Goal: Task Accomplishment & Management: Manage account settings

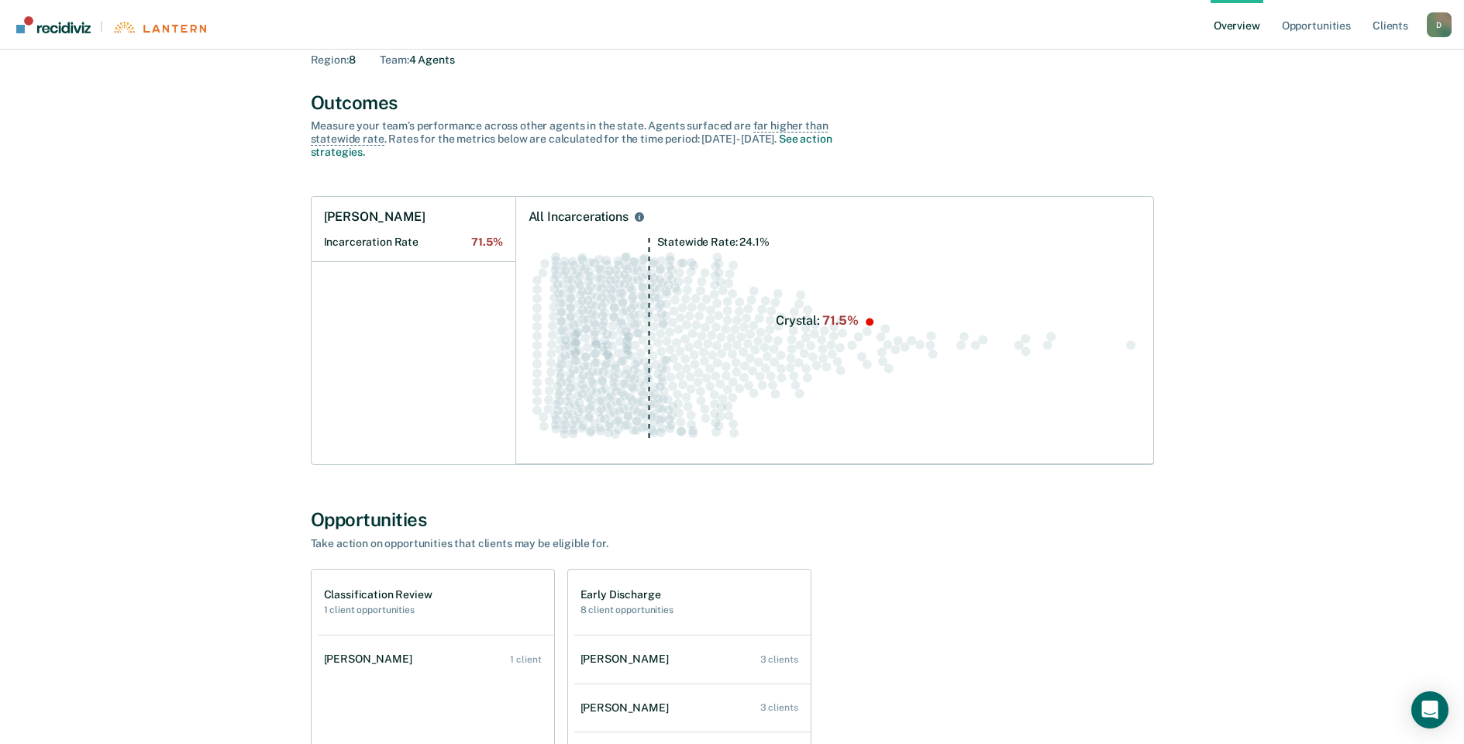
scroll to position [307, 0]
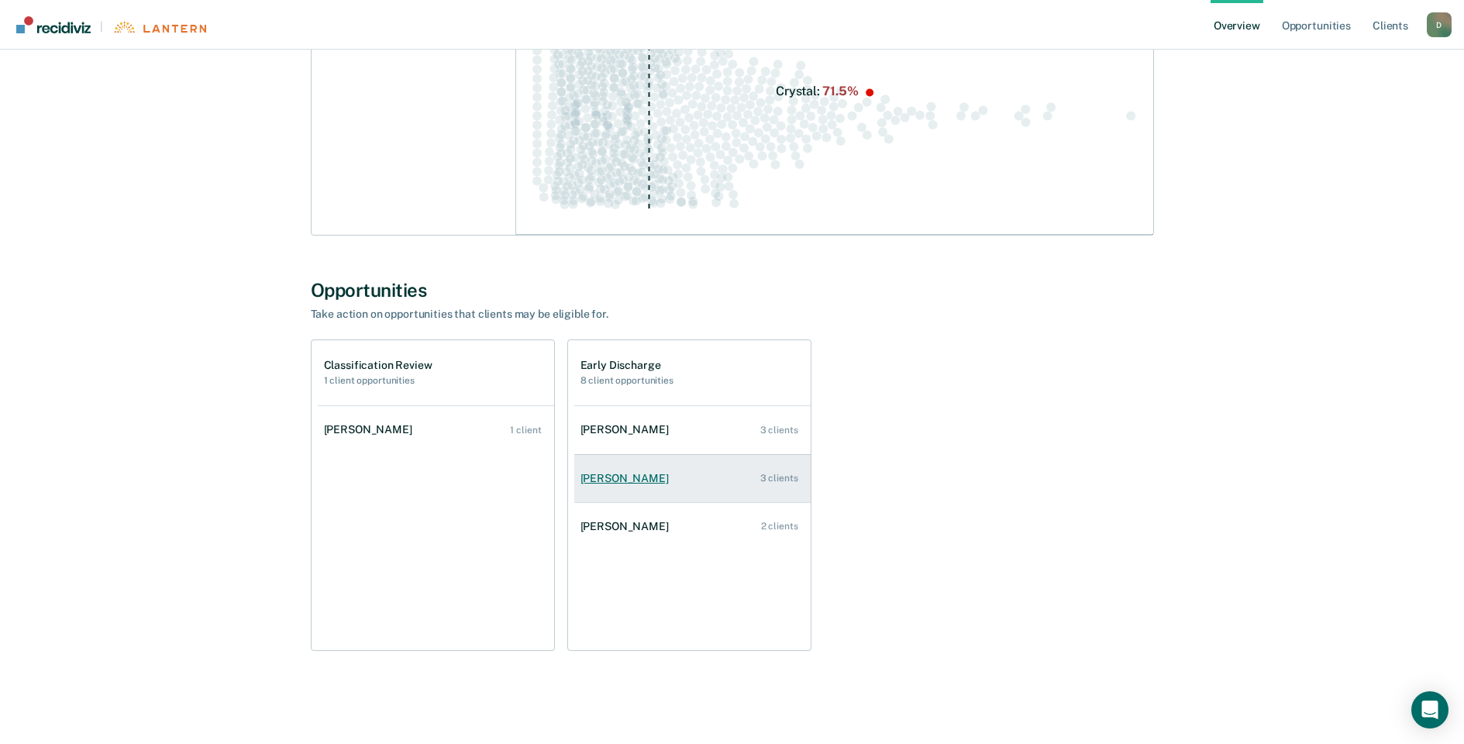
click at [643, 482] on div "[PERSON_NAME]" at bounding box center [628, 478] width 95 height 13
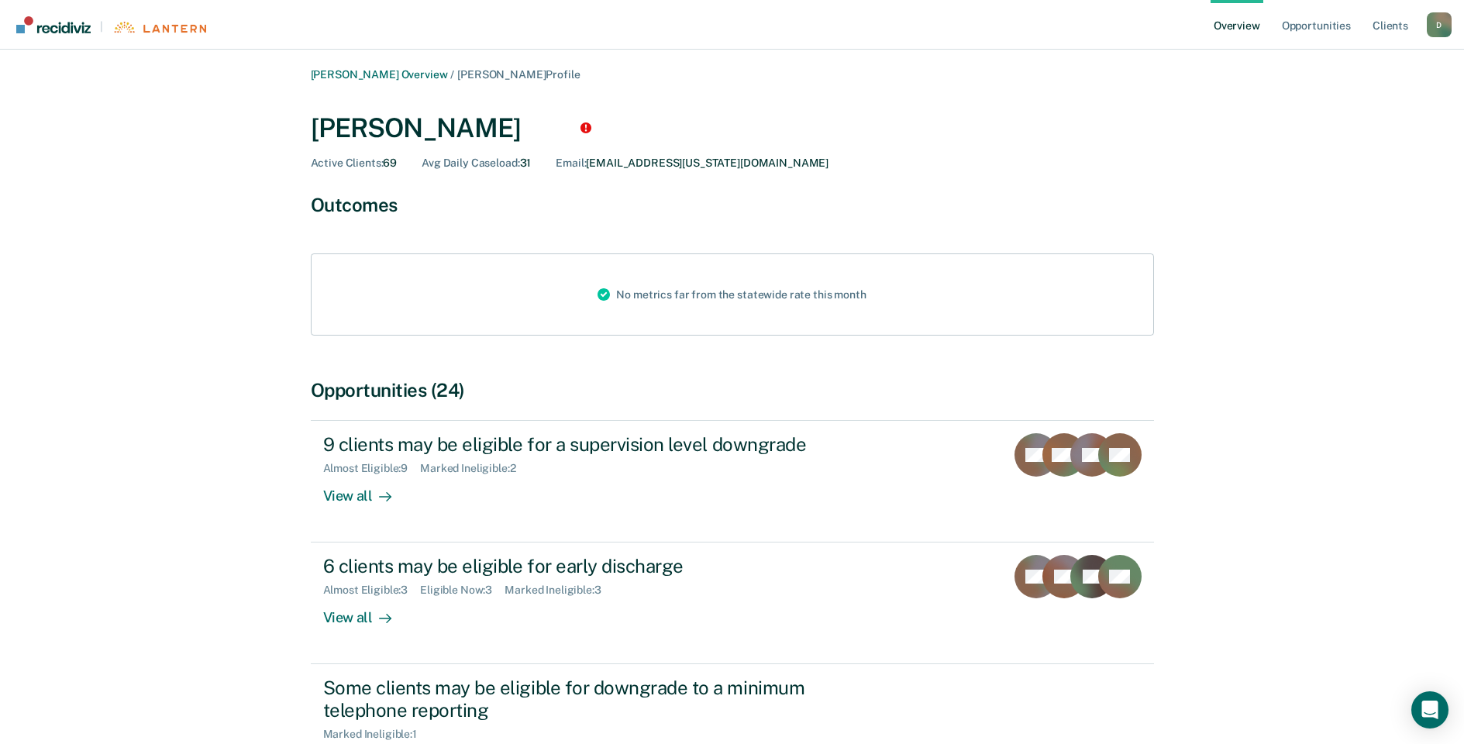
scroll to position [78, 0]
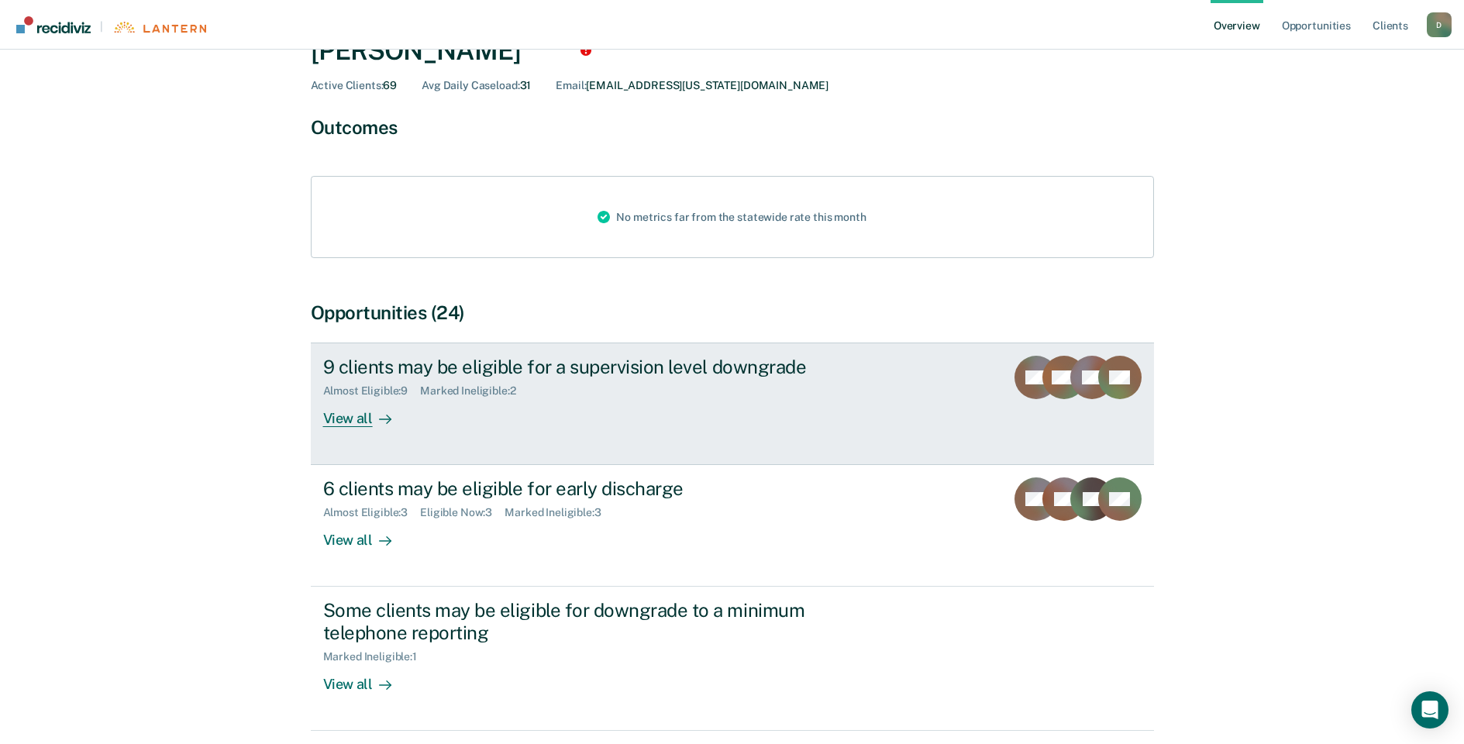
click at [362, 380] on div "Almost Eligible : 9 Marked Ineligible : 2" at bounding box center [595, 387] width 544 height 19
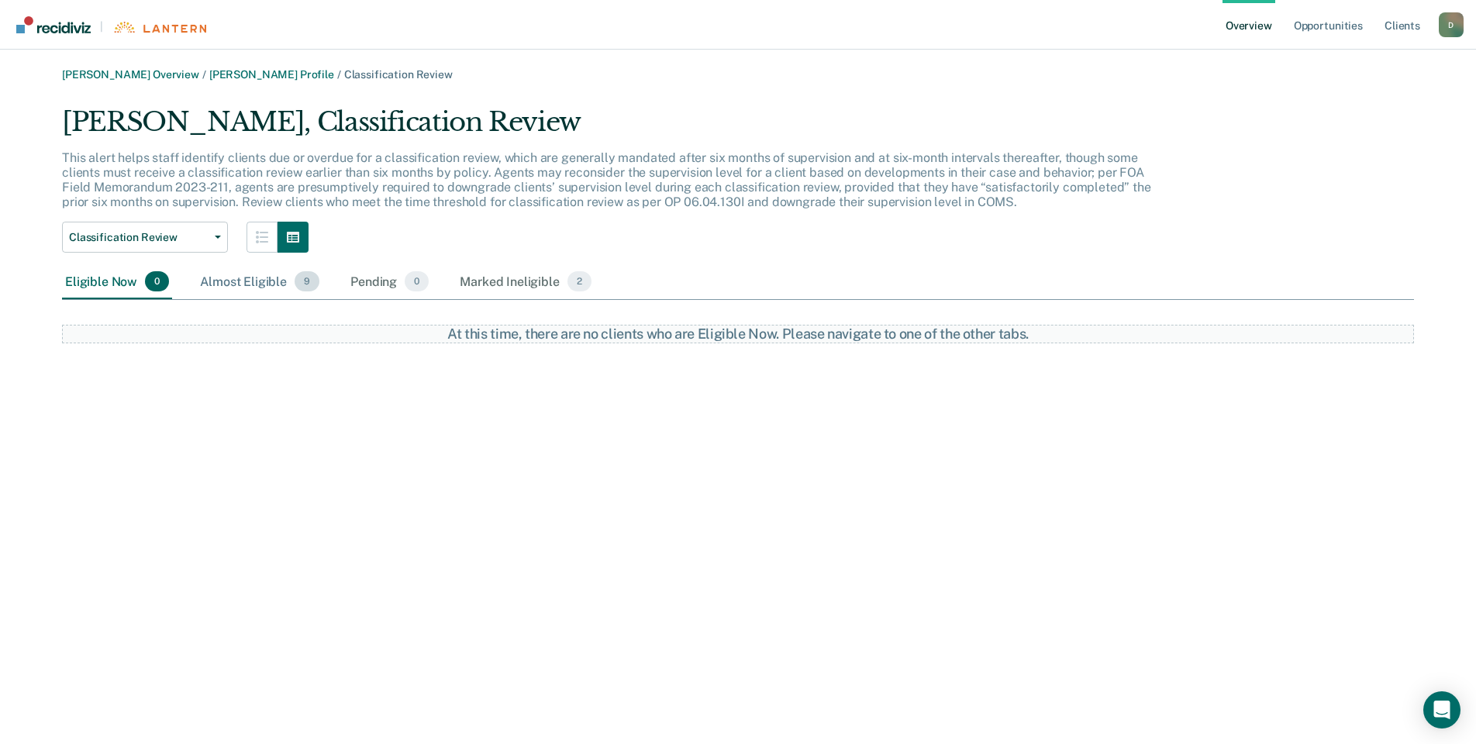
click at [265, 279] on div "Almost Eligible 9" at bounding box center [260, 282] width 126 height 34
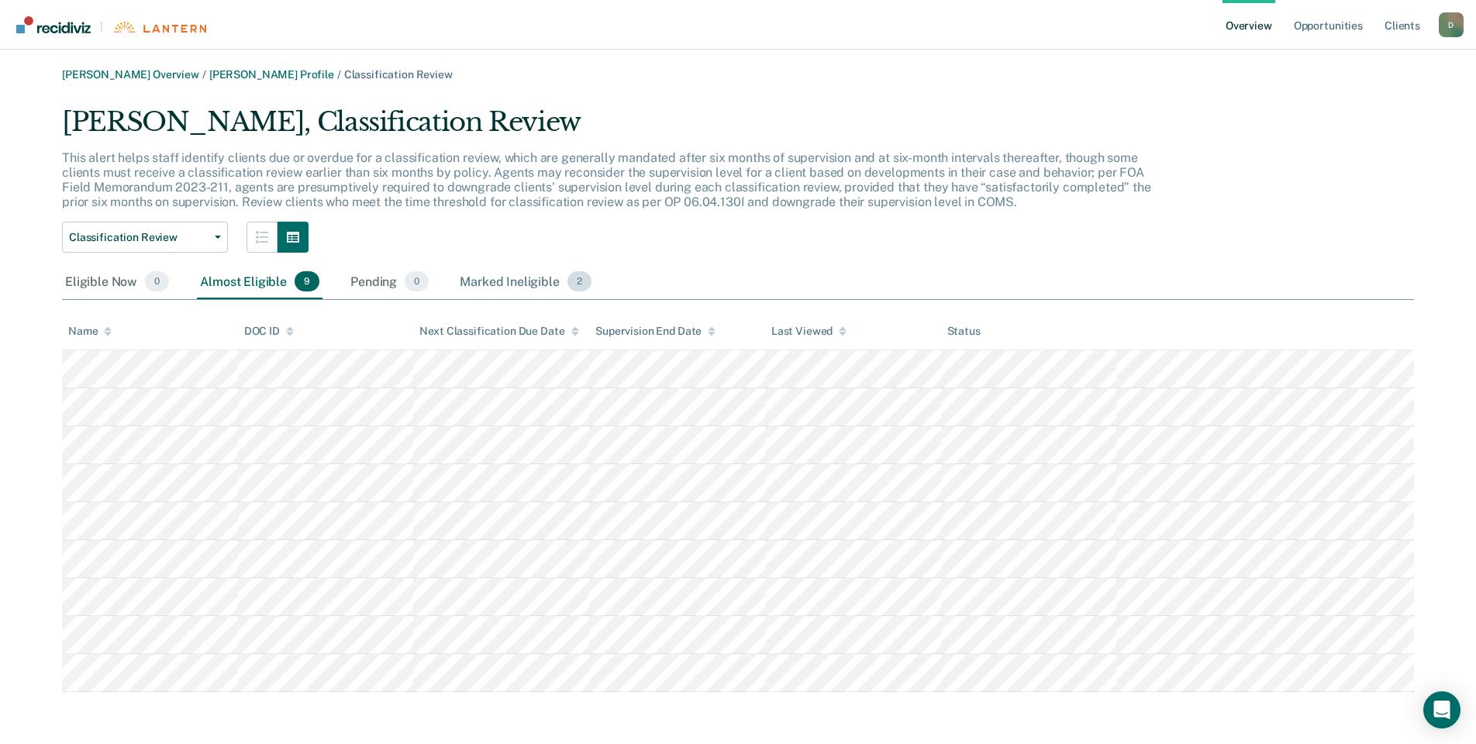
click at [500, 291] on div "Marked Ineligible 2" at bounding box center [526, 282] width 138 height 34
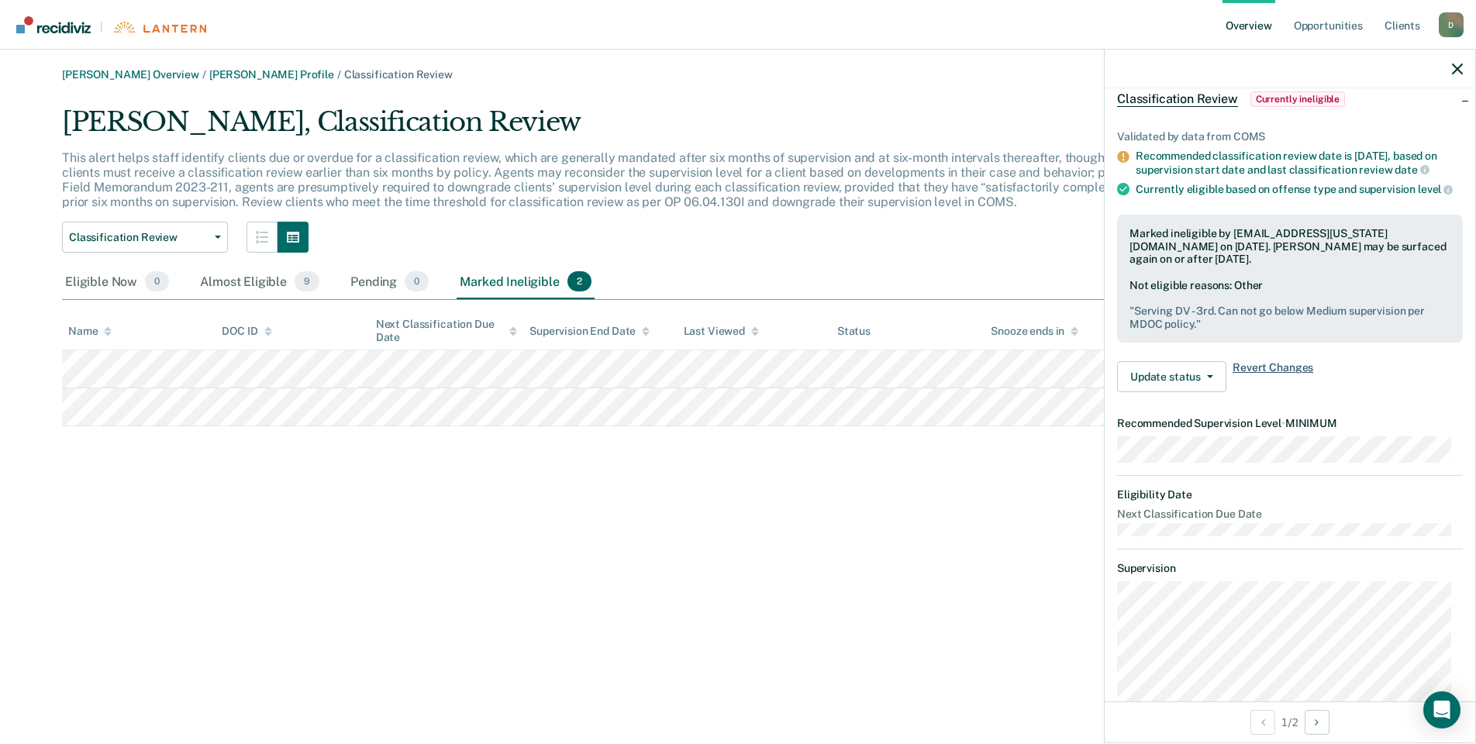
scroll to position [155, 0]
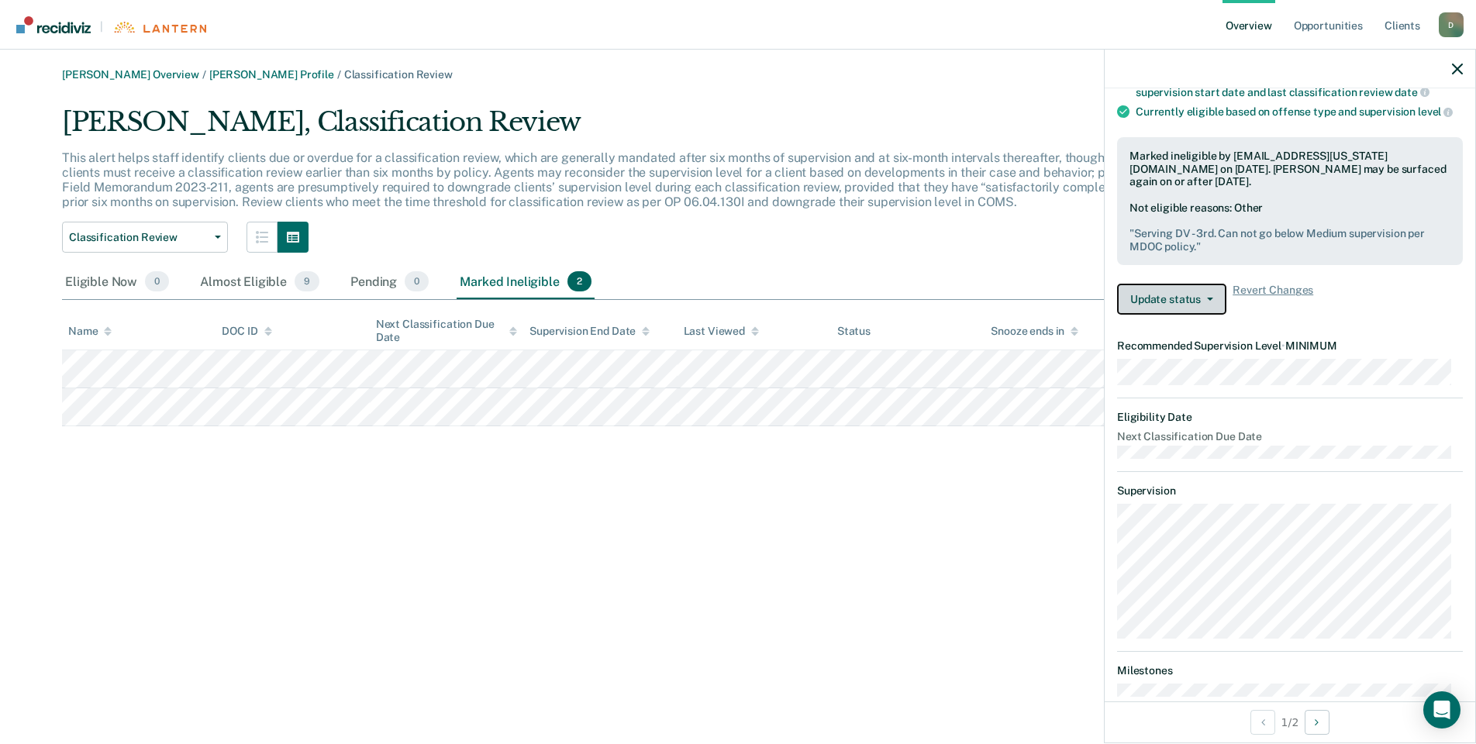
click at [1214, 315] on button "Update status" at bounding box center [1171, 299] width 109 height 31
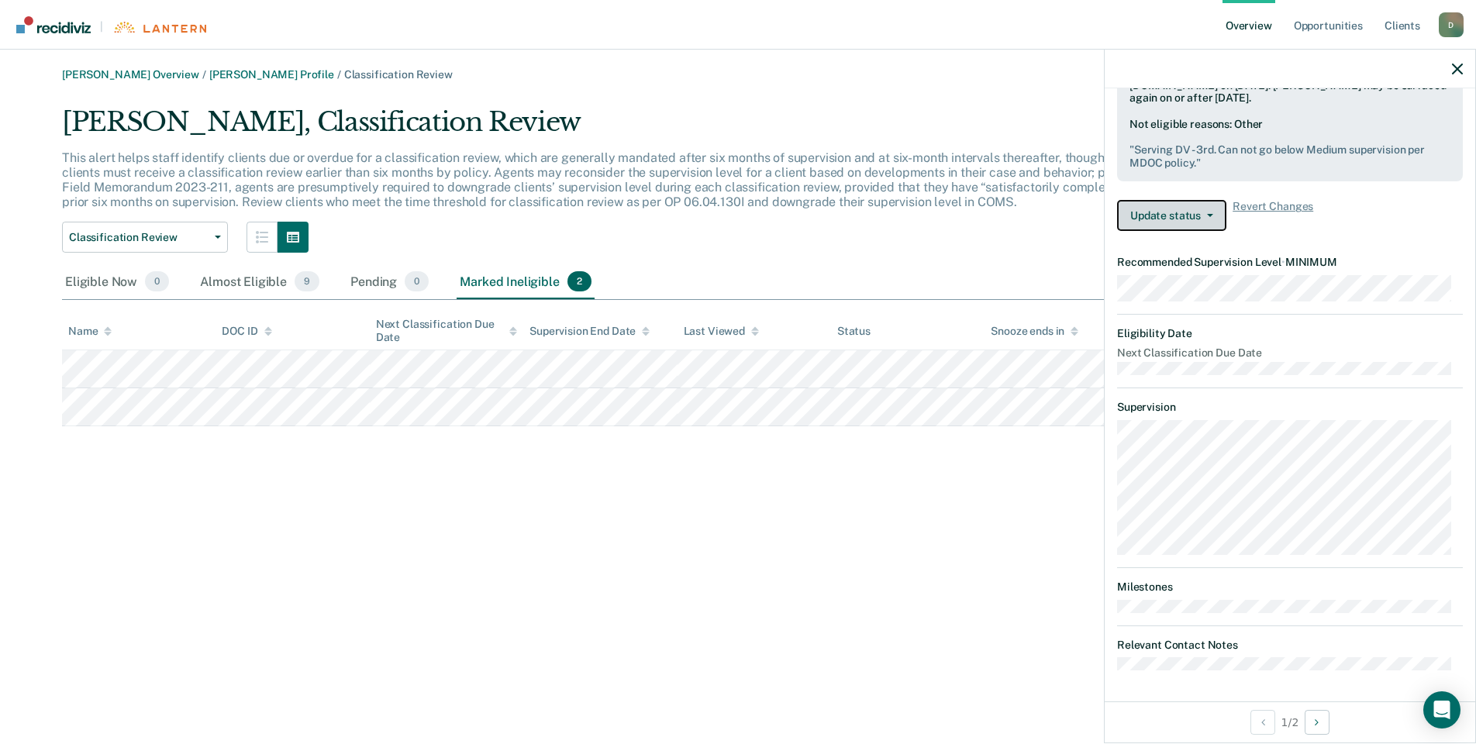
scroll to position [0, 0]
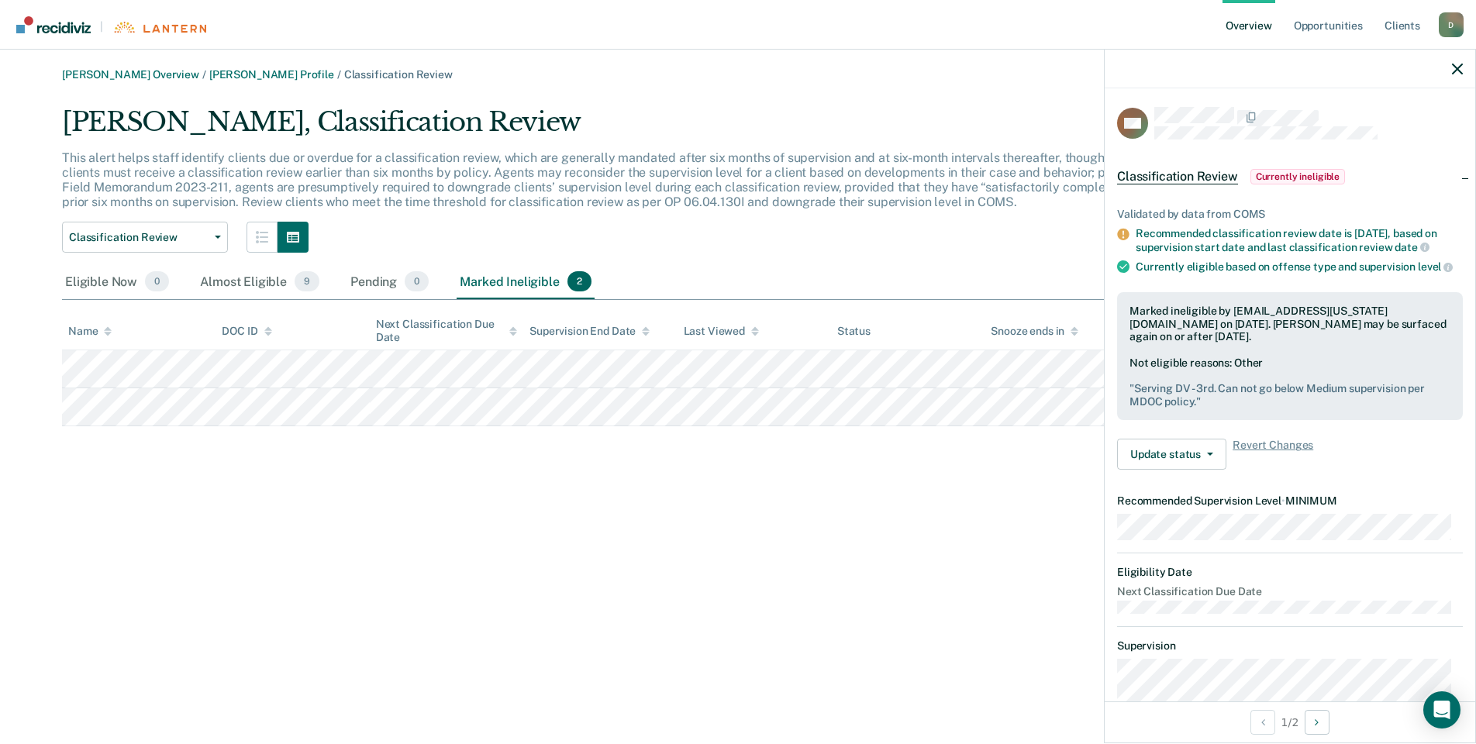
click at [808, 620] on div "[PERSON_NAME] Overview / [PERSON_NAME] Profile / Classification Review [PERSON_…" at bounding box center [738, 381] width 1439 height 626
click at [984, 113] on div "[PERSON_NAME], Classification Review" at bounding box center [615, 128] width 1107 height 44
click at [217, 243] on button "Classification Review" at bounding box center [145, 237] width 166 height 31
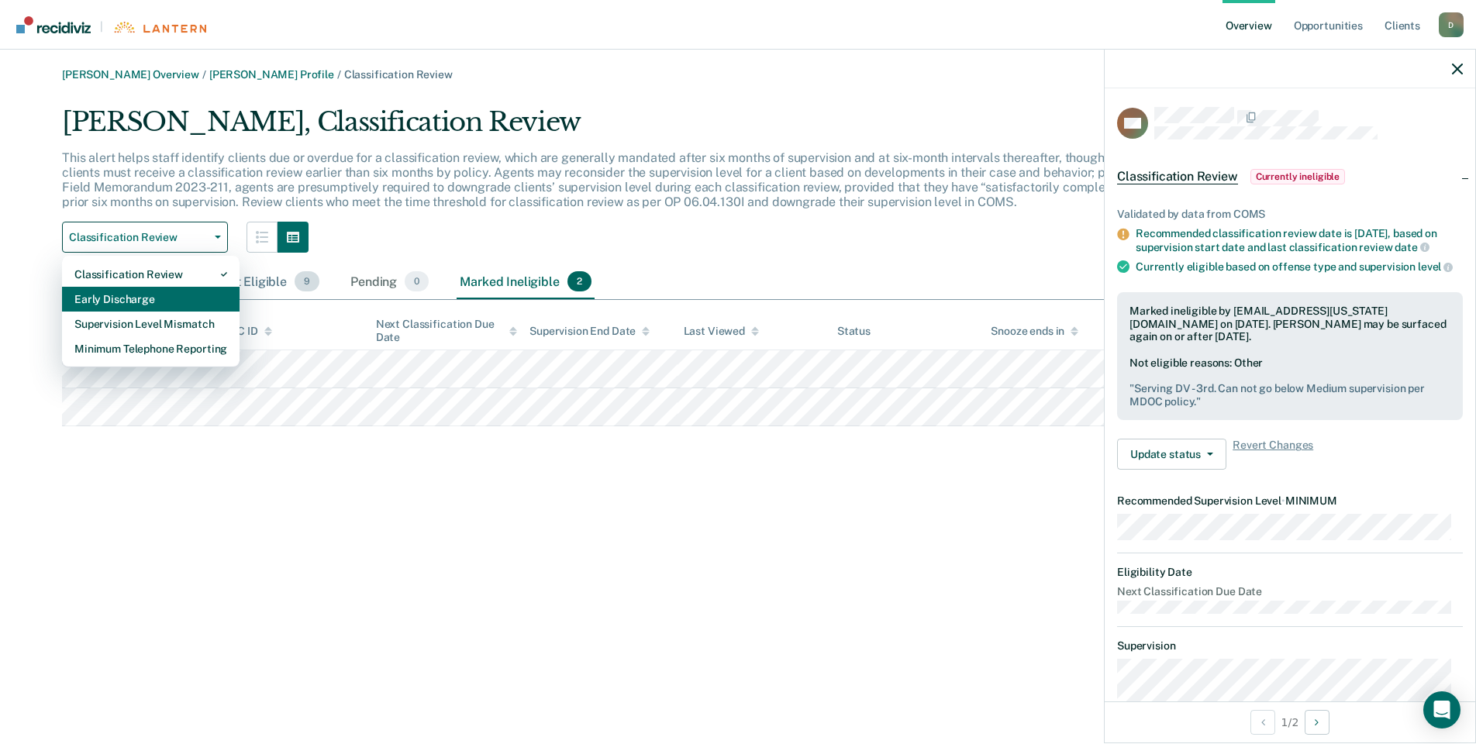
click at [202, 295] on div "Early Discharge" at bounding box center [150, 299] width 153 height 25
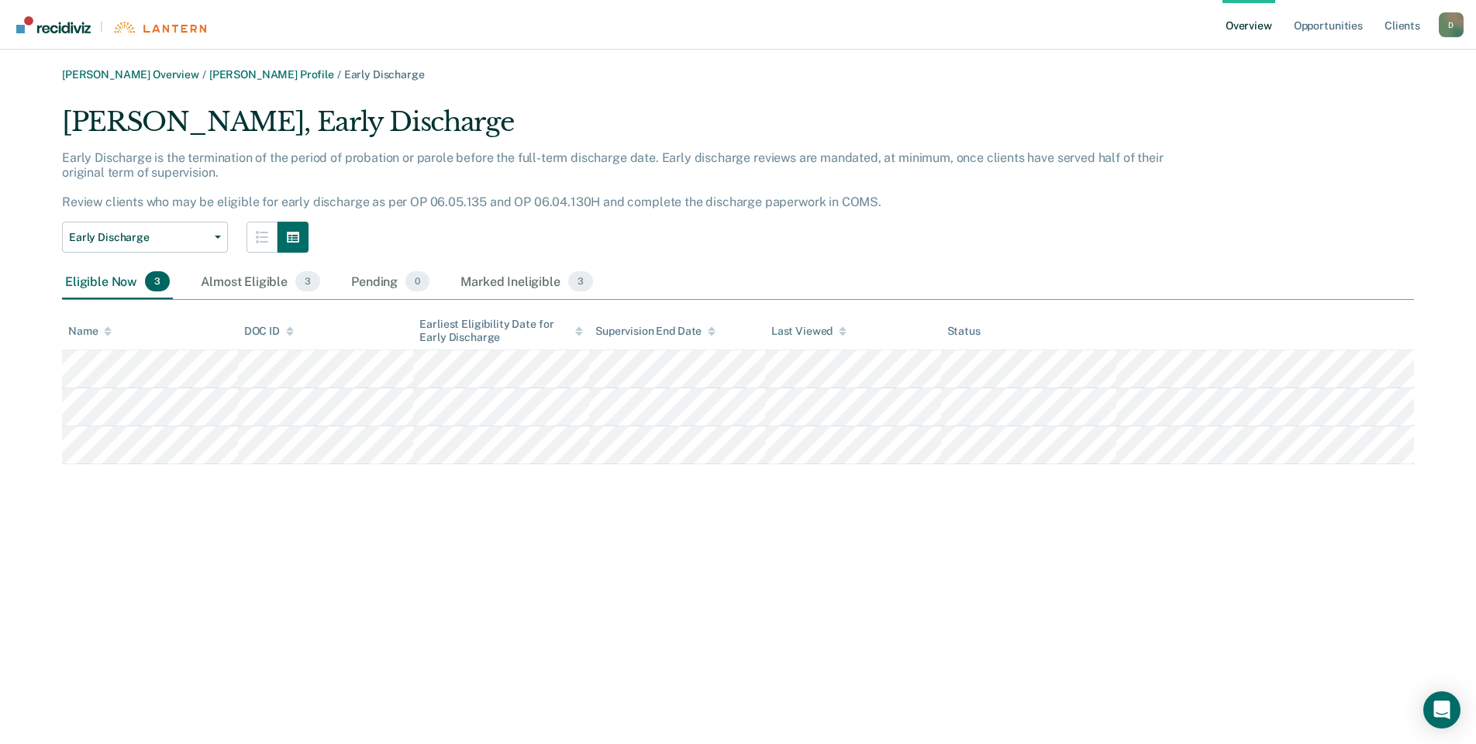
click at [234, 299] on div "Eligible Now 3 Almost Eligible 3 Pending 0 Marked Ineligible 3" at bounding box center [738, 282] width 1352 height 35
click at [234, 296] on div "Almost Eligible 3" at bounding box center [261, 282] width 126 height 34
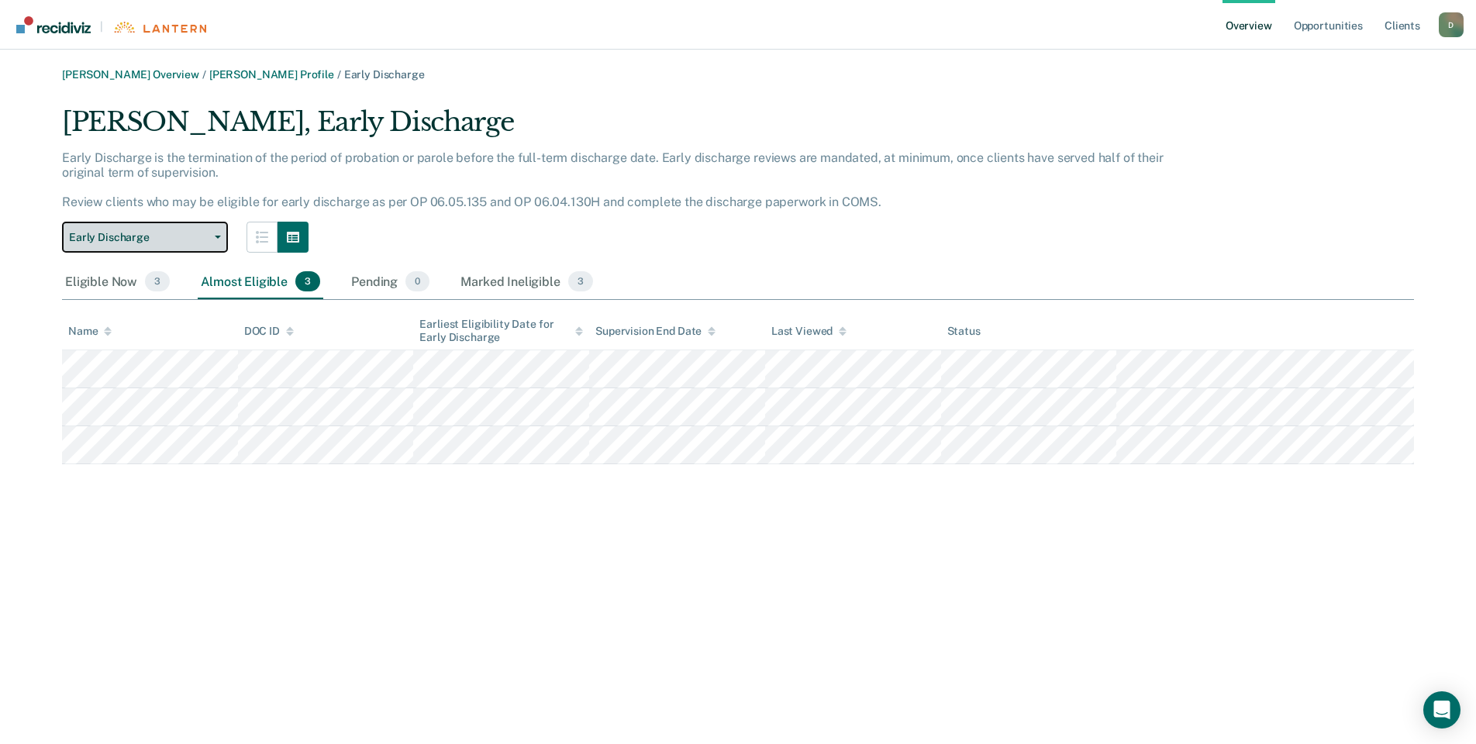
click at [213, 245] on button "Early Discharge" at bounding box center [145, 237] width 166 height 31
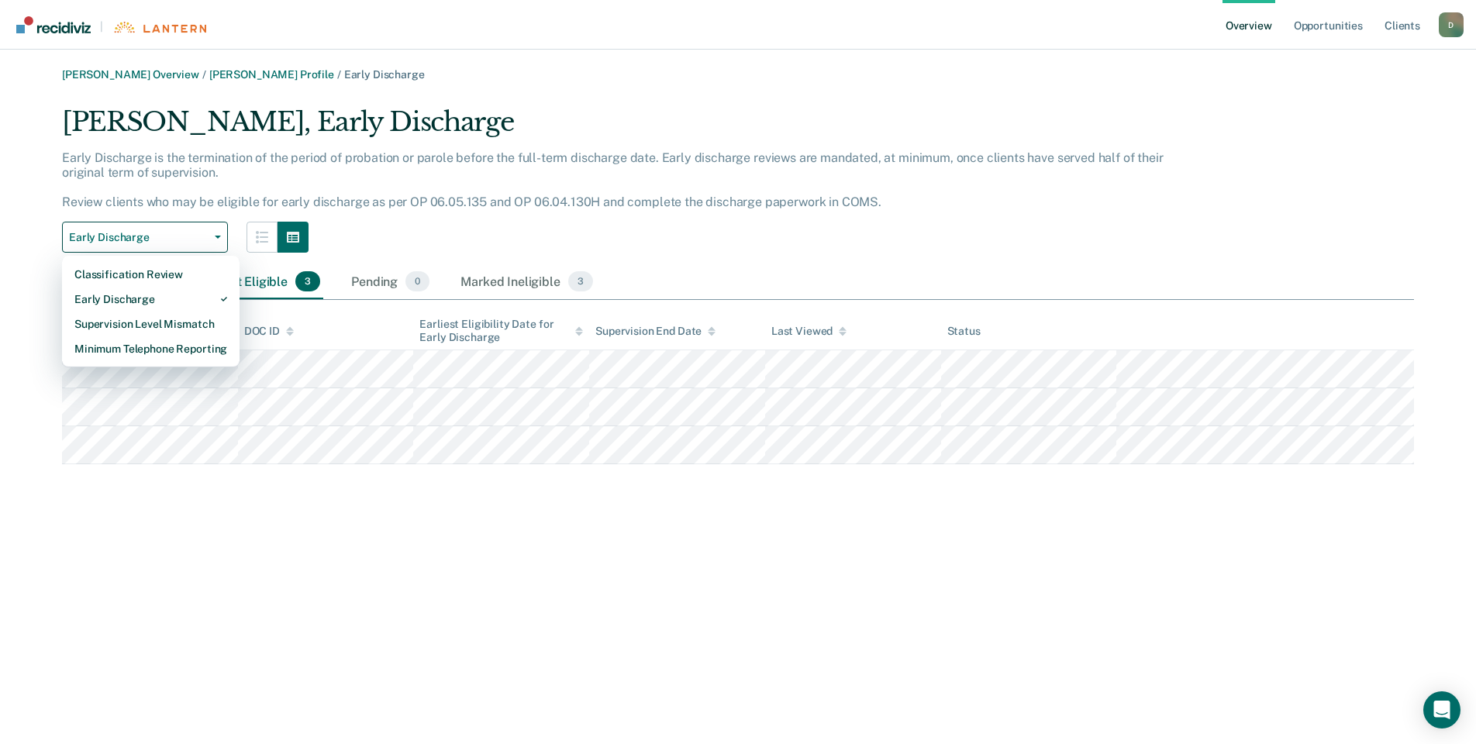
click at [206, 543] on div "[PERSON_NAME] Overview / [PERSON_NAME] Profile / Early Discharge [PERSON_NAME],…" at bounding box center [738, 381] width 1439 height 626
